Goal: Task Accomplishment & Management: Use online tool/utility

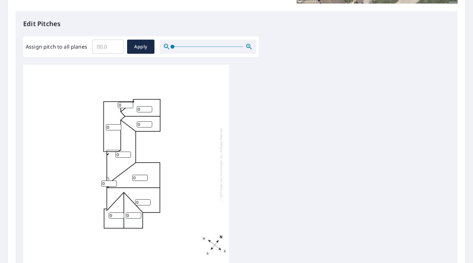
scroll to position [2, 0]
click at [117, 127] on input "1" at bounding box center [113, 127] width 15 height 6
click at [118, 126] on input "2" at bounding box center [113, 127] width 15 height 6
click at [118, 126] on input "3" at bounding box center [113, 127] width 15 height 6
type input "4"
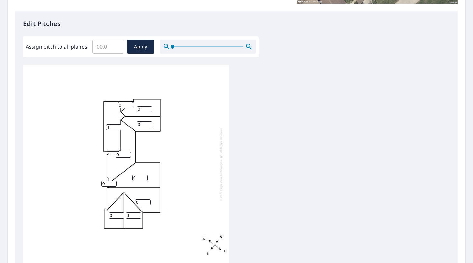
click at [118, 126] on input "4" at bounding box center [113, 127] width 15 height 6
click at [129, 153] on input "1" at bounding box center [123, 155] width 15 height 6
click at [129, 153] on input "2" at bounding box center [123, 155] width 15 height 6
click at [129, 153] on input "3" at bounding box center [123, 155] width 15 height 6
type input "4"
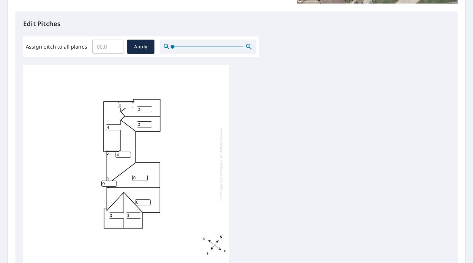
click at [129, 153] on input "4" at bounding box center [123, 155] width 15 height 6
click at [139, 215] on input "0" at bounding box center [133, 215] width 15 height 6
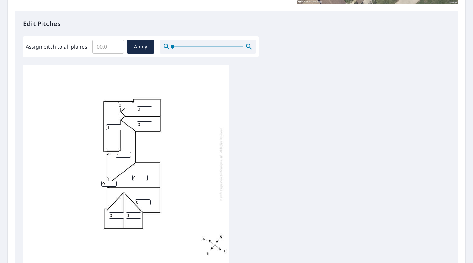
click at [139, 215] on input "0" at bounding box center [133, 215] width 15 height 6
click at [139, 213] on input "1" at bounding box center [133, 215] width 15 height 6
click at [139, 213] on input "2" at bounding box center [133, 215] width 15 height 6
click at [139, 213] on input "3" at bounding box center [133, 215] width 15 height 6
click at [139, 213] on input "4" at bounding box center [133, 215] width 15 height 6
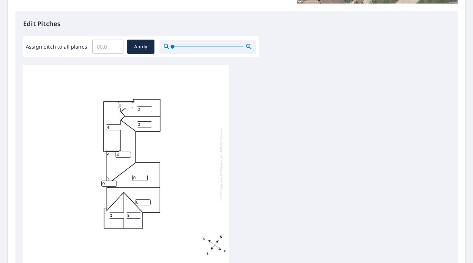
click at [139, 213] on input "5" at bounding box center [133, 215] width 15 height 6
type input "6"
click at [139, 213] on input "6" at bounding box center [133, 215] width 15 height 6
click at [122, 214] on input "1" at bounding box center [116, 215] width 15 height 6
click at [122, 214] on input "2" at bounding box center [116, 215] width 15 height 6
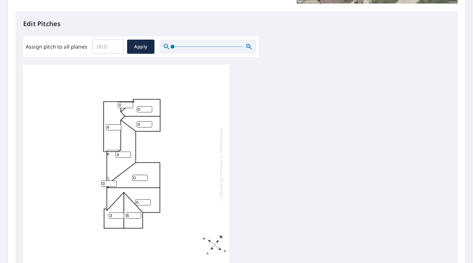
click at [122, 214] on input "3" at bounding box center [116, 215] width 15 height 6
click at [122, 214] on input "4" at bounding box center [116, 215] width 15 height 6
click at [122, 214] on input "5" at bounding box center [116, 215] width 15 height 6
type input "6"
click at [122, 214] on input "6" at bounding box center [116, 215] width 15 height 6
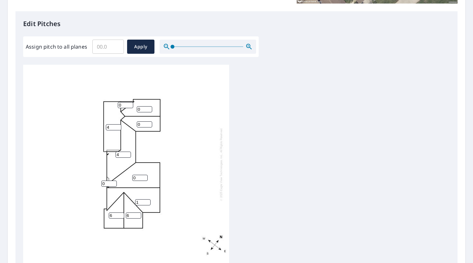
click at [148, 200] on input "1" at bounding box center [142, 202] width 15 height 6
click at [148, 200] on input "2" at bounding box center [142, 202] width 15 height 6
click at [148, 200] on input "3" at bounding box center [142, 202] width 15 height 6
click at [148, 200] on input "4" at bounding box center [142, 202] width 15 height 6
click at [148, 200] on input "5" at bounding box center [142, 202] width 15 height 6
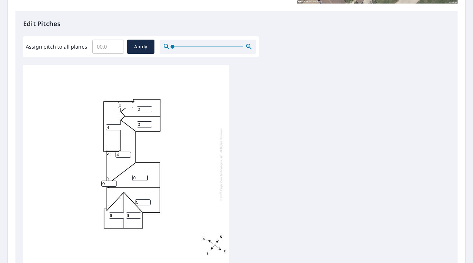
type input "6"
click at [148, 200] on input "6" at bounding box center [142, 202] width 15 height 6
click at [145, 176] on input "1" at bounding box center [139, 178] width 15 height 6
click at [145, 176] on input "2" at bounding box center [139, 178] width 15 height 6
click at [145, 176] on input "3" at bounding box center [139, 178] width 15 height 6
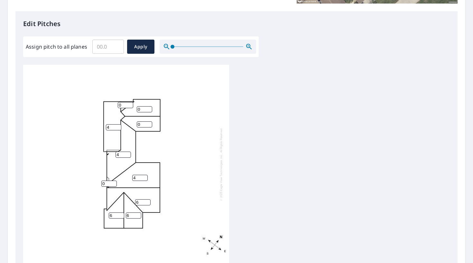
click at [145, 176] on input "4" at bounding box center [139, 178] width 15 height 6
click at [145, 176] on input "5" at bounding box center [139, 178] width 15 height 6
type input "6"
click at [145, 176] on input "6" at bounding box center [139, 178] width 15 height 6
click at [115, 182] on input "1" at bounding box center [108, 184] width 15 height 6
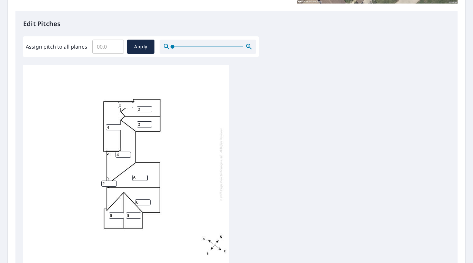
click at [115, 182] on input "2" at bounding box center [108, 184] width 15 height 6
click at [115, 182] on input "3" at bounding box center [108, 184] width 15 height 6
click at [115, 182] on input "4" at bounding box center [108, 184] width 15 height 6
click at [115, 182] on input "5" at bounding box center [108, 184] width 15 height 6
click at [115, 182] on input "6" at bounding box center [108, 184] width 15 height 6
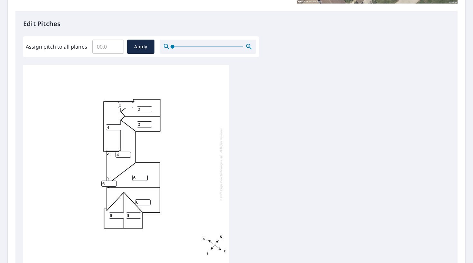
click at [114, 184] on input "6" at bounding box center [108, 184] width 15 height 6
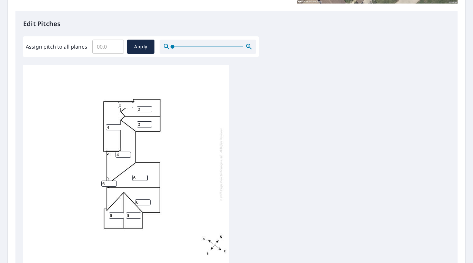
click at [114, 184] on input "6" at bounding box center [108, 184] width 15 height 6
click at [114, 184] on input "5" at bounding box center [108, 184] width 15 height 6
click at [114, 184] on input "4" at bounding box center [108, 184] width 15 height 6
click at [114, 184] on input "3" at bounding box center [108, 184] width 15 height 6
click at [114, 184] on input "2" at bounding box center [108, 184] width 15 height 6
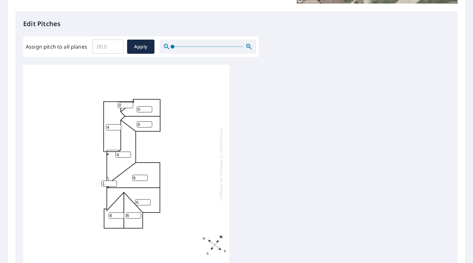
click at [114, 184] on input "1" at bounding box center [108, 184] width 15 height 6
type input "0"
click at [114, 184] on input "0" at bounding box center [108, 184] width 15 height 6
click at [181, 175] on div "4 6 6 4 0 6 0 6 0 0" at bounding box center [126, 164] width 206 height 202
click at [151, 122] on input "0" at bounding box center [144, 124] width 15 height 6
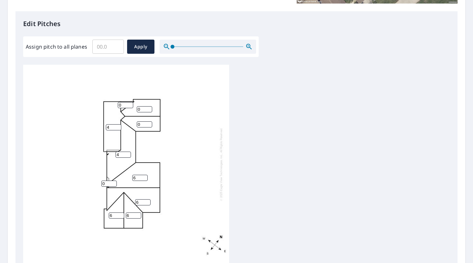
click at [151, 122] on input "0" at bounding box center [144, 124] width 15 height 6
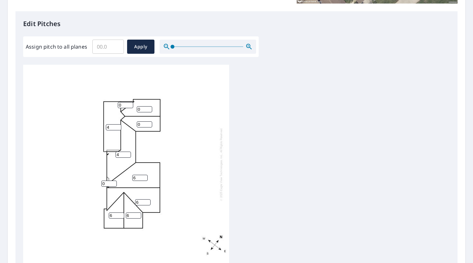
click at [151, 122] on input "0" at bounding box center [144, 124] width 15 height 6
click at [150, 122] on input "1" at bounding box center [144, 124] width 15 height 6
click at [150, 122] on input "2" at bounding box center [144, 124] width 15 height 6
click at [150, 122] on input "3" at bounding box center [144, 124] width 15 height 6
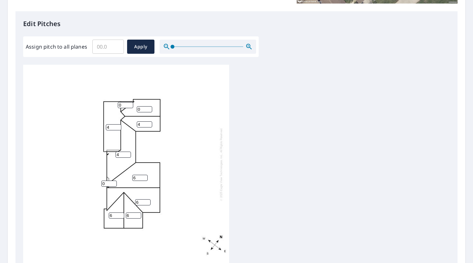
click at [150, 122] on input "4" at bounding box center [144, 124] width 15 height 6
click at [150, 122] on input "5" at bounding box center [144, 124] width 15 height 6
type input "6"
click at [150, 122] on input "6" at bounding box center [144, 124] width 15 height 6
click at [150, 107] on input "1" at bounding box center [144, 109] width 15 height 6
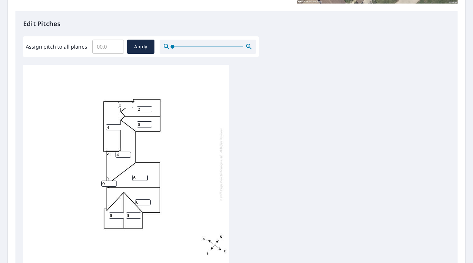
click at [150, 107] on input "2" at bounding box center [144, 109] width 15 height 6
click at [150, 107] on input "3" at bounding box center [144, 109] width 15 height 6
click at [150, 107] on input "4" at bounding box center [144, 109] width 15 height 6
click at [150, 107] on input "5" at bounding box center [144, 109] width 15 height 6
type input "6"
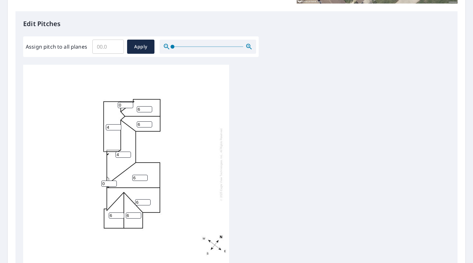
click at [150, 107] on input "6" at bounding box center [144, 109] width 15 height 6
click at [194, 122] on div "4 6 6 4 6 6 6 6 0 0" at bounding box center [126, 164] width 206 height 202
click at [130, 103] on input "1" at bounding box center [125, 105] width 15 height 6
click at [130, 103] on input "2" at bounding box center [125, 105] width 15 height 6
click at [130, 103] on input "3" at bounding box center [125, 105] width 15 height 6
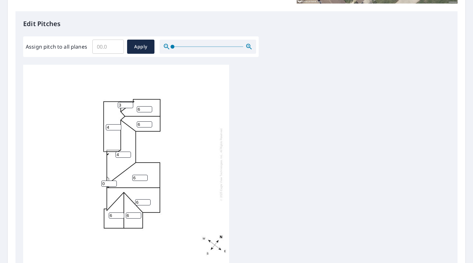
type input "4"
click at [130, 103] on input "4" at bounding box center [125, 105] width 15 height 6
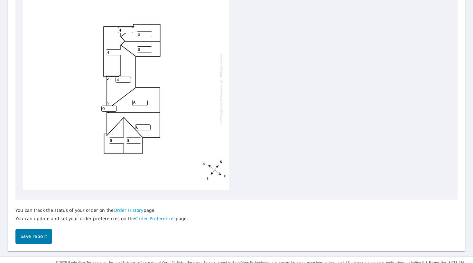
scroll to position [239, 0]
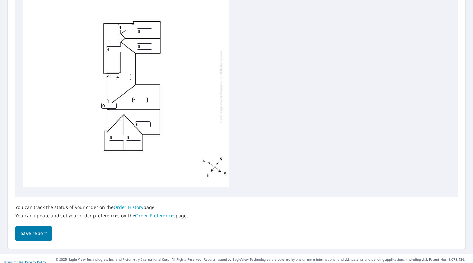
click at [39, 232] on span "Save report" at bounding box center [34, 234] width 26 height 8
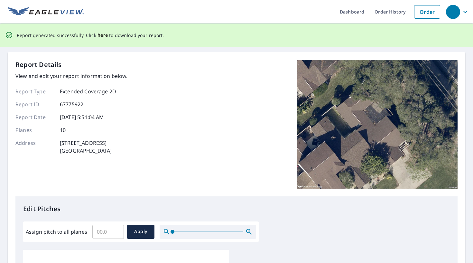
scroll to position [0, 0]
click at [98, 34] on span "here" at bounding box center [103, 35] width 11 height 8
